Goal: Task Accomplishment & Management: Use online tool/utility

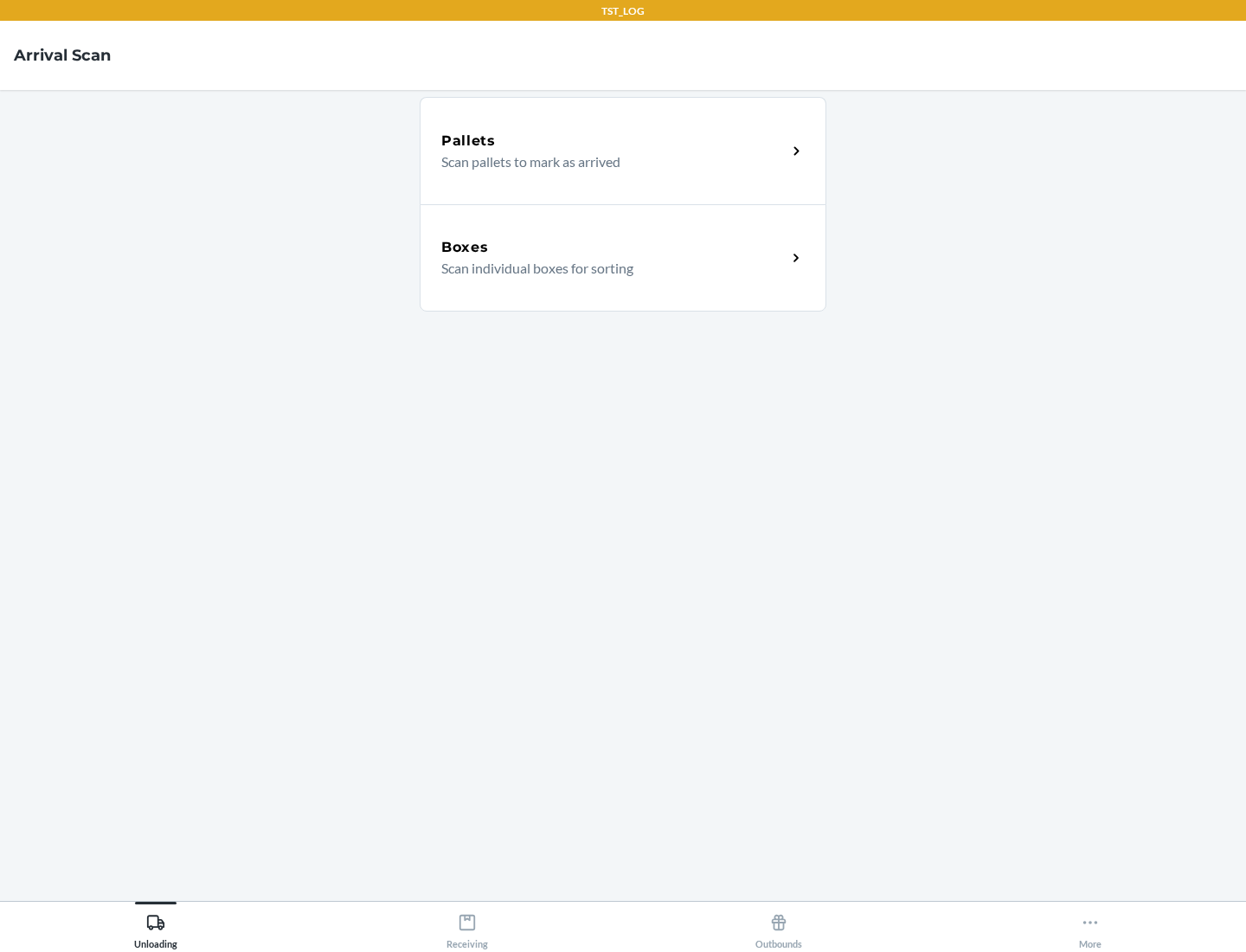
click at [613, 248] on div "Boxes" at bounding box center [614, 247] width 346 height 21
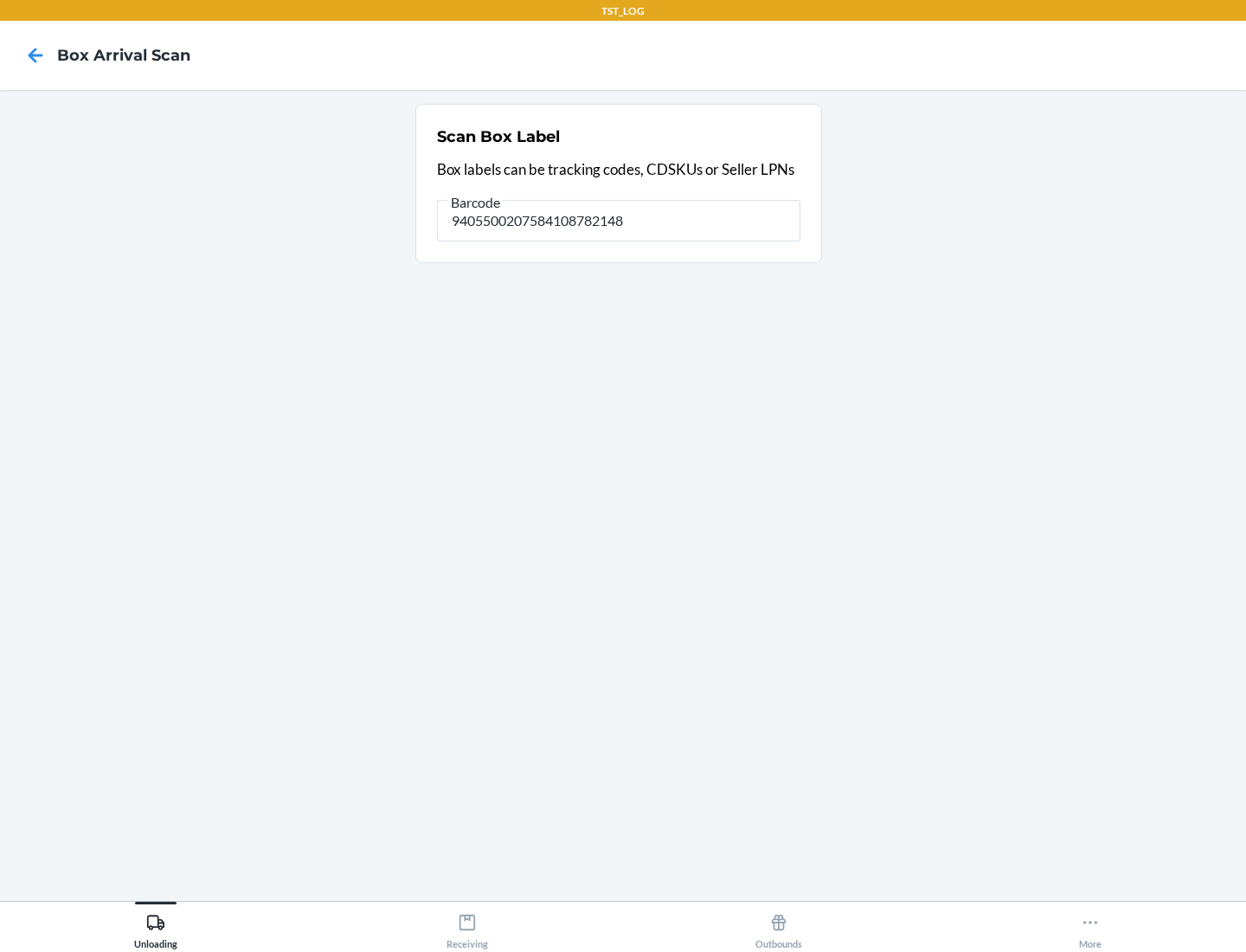
type input "9405500207584108782148"
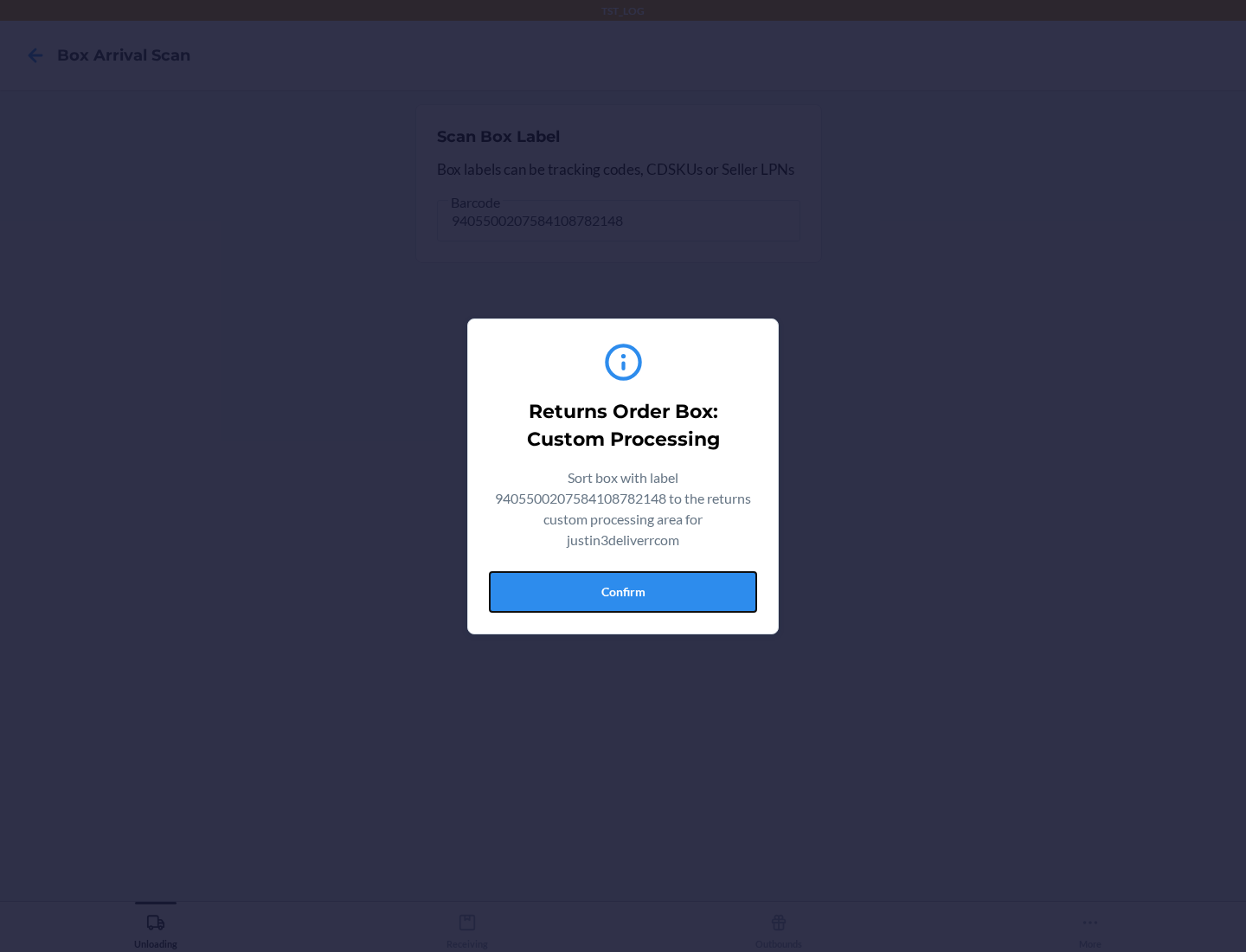
click at [623, 591] on button "Confirm" at bounding box center [623, 592] width 268 height 42
